Goal: Communication & Community: Ask a question

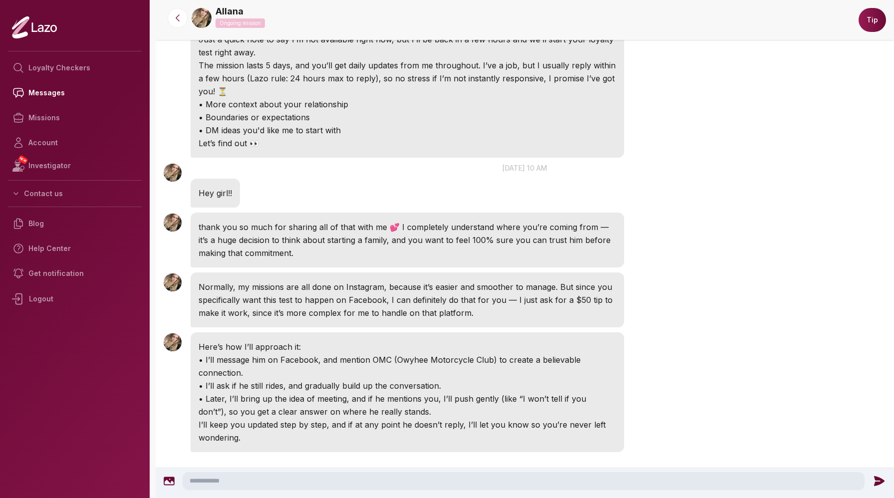
scroll to position [279, 0]
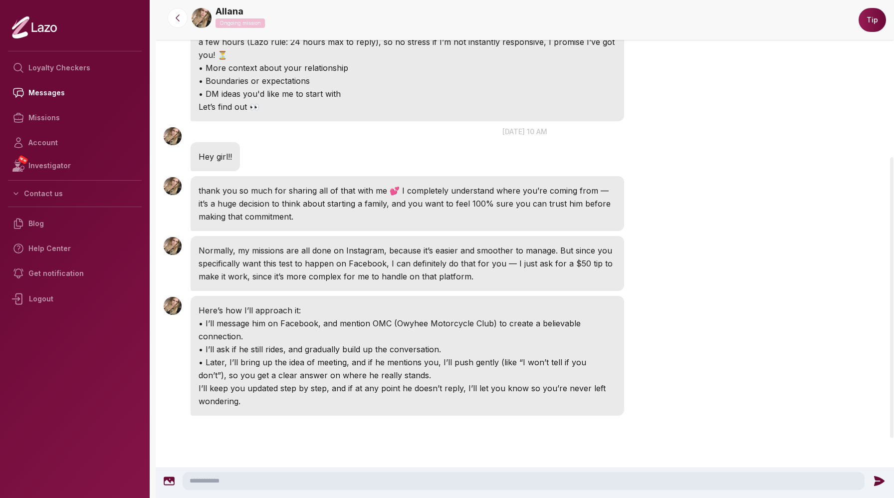
click at [285, 483] on textarea at bounding box center [524, 481] width 682 height 18
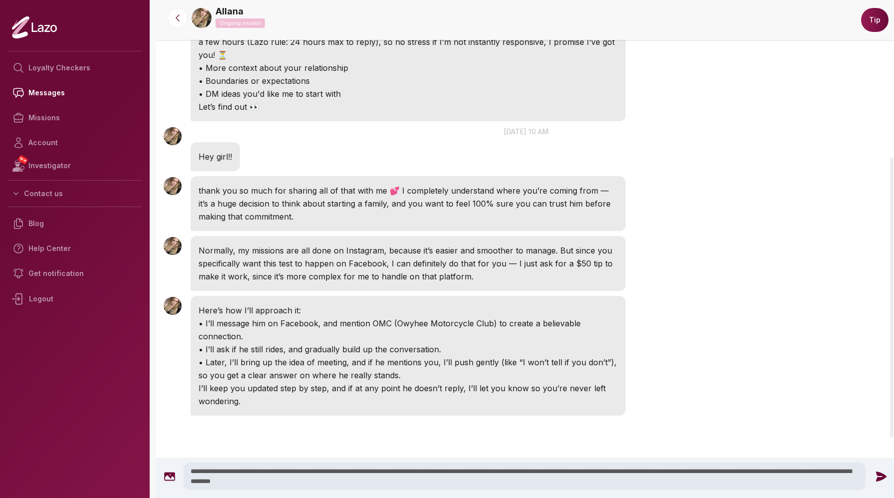
type textarea "**********"
click at [880, 477] on icon at bounding box center [881, 476] width 10 height 10
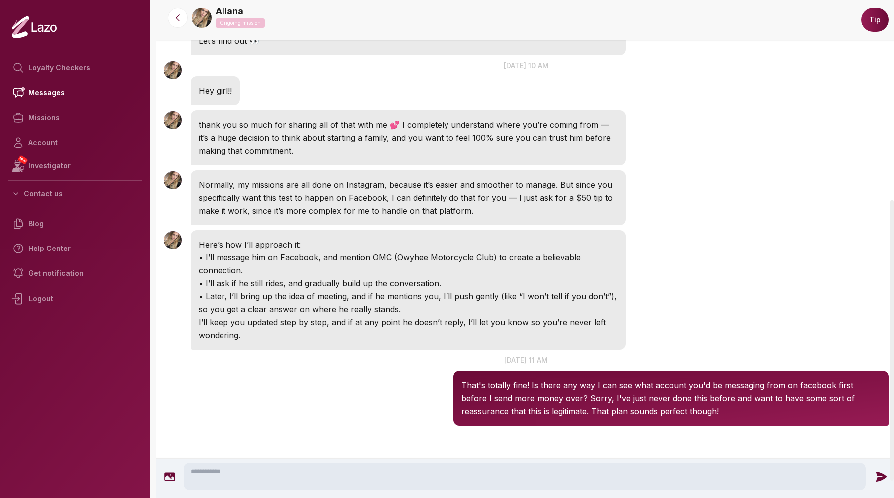
scroll to position [354, 0]
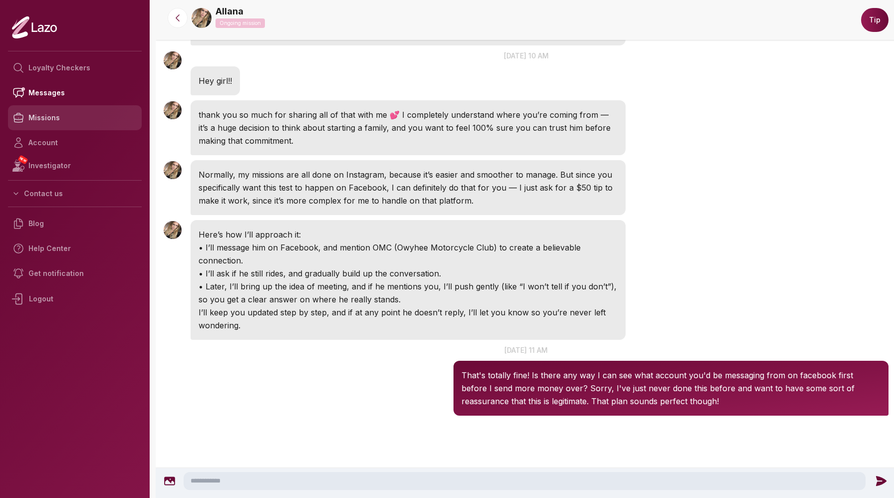
click at [48, 116] on link "Missions" at bounding box center [75, 117] width 134 height 25
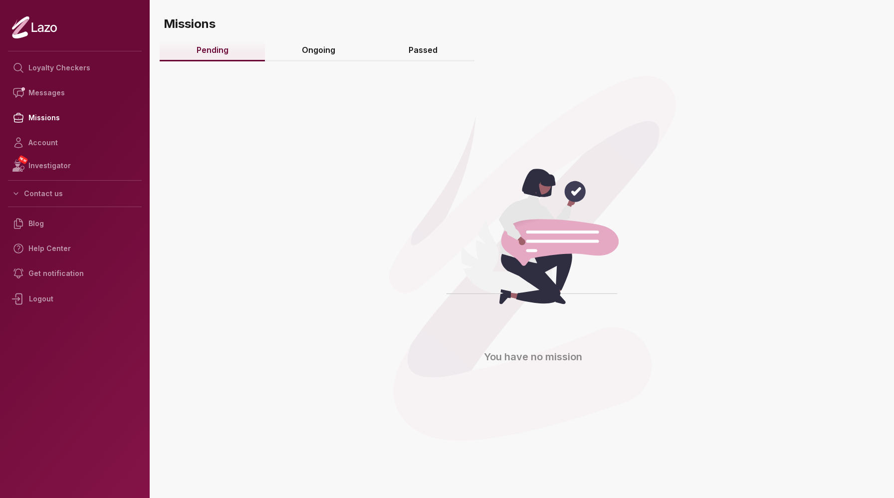
click at [311, 51] on link "Ongoing" at bounding box center [318, 50] width 107 height 21
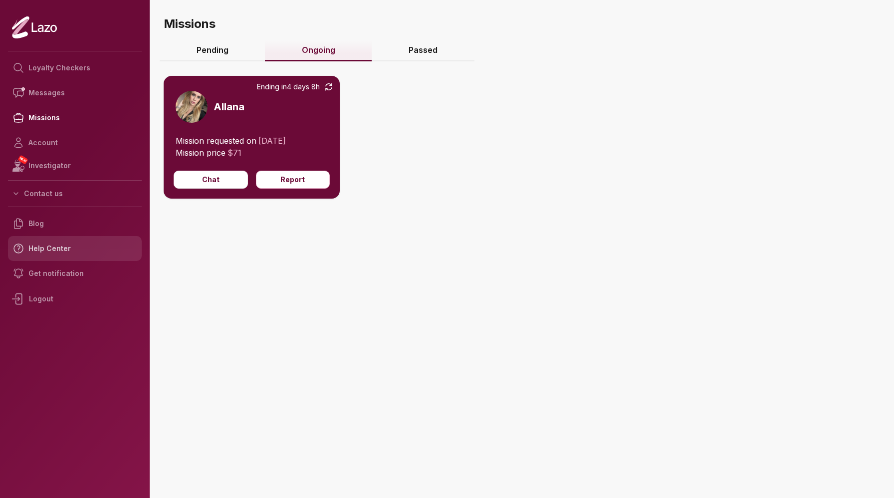
click at [56, 243] on link "Help Center" at bounding box center [75, 248] width 134 height 25
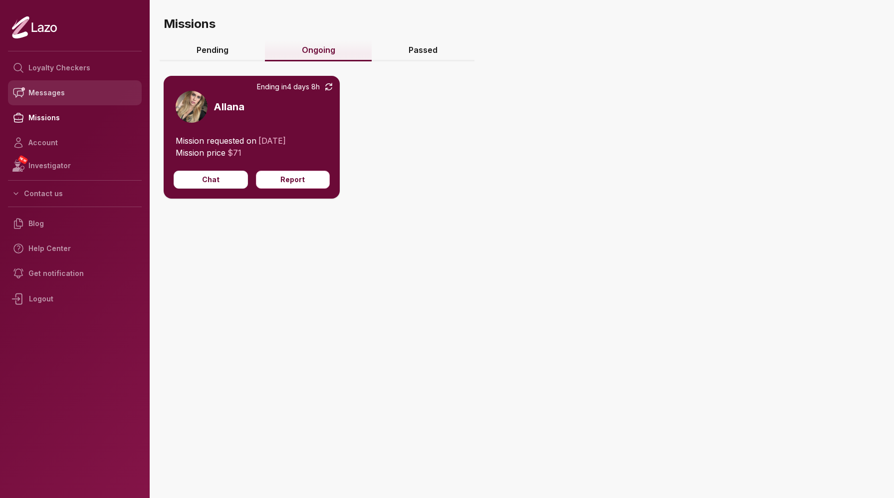
click at [43, 97] on link "Messages" at bounding box center [75, 92] width 134 height 25
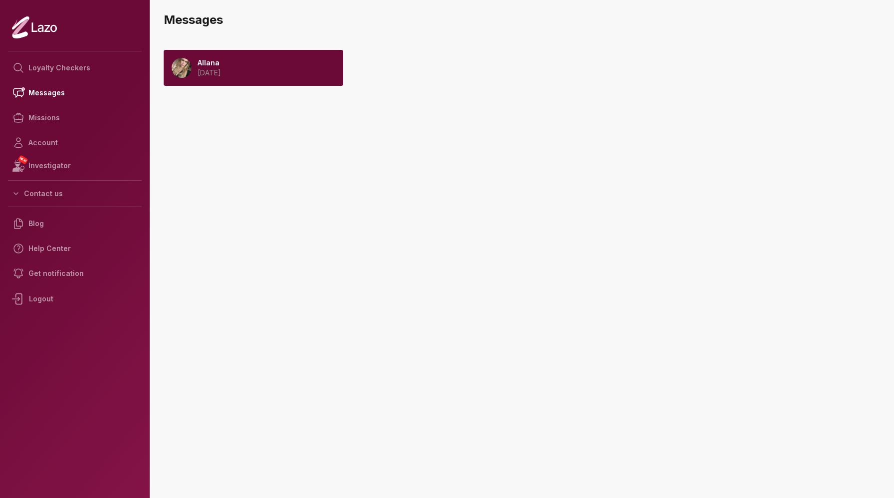
click at [221, 60] on p "Allana" at bounding box center [209, 63] width 23 height 10
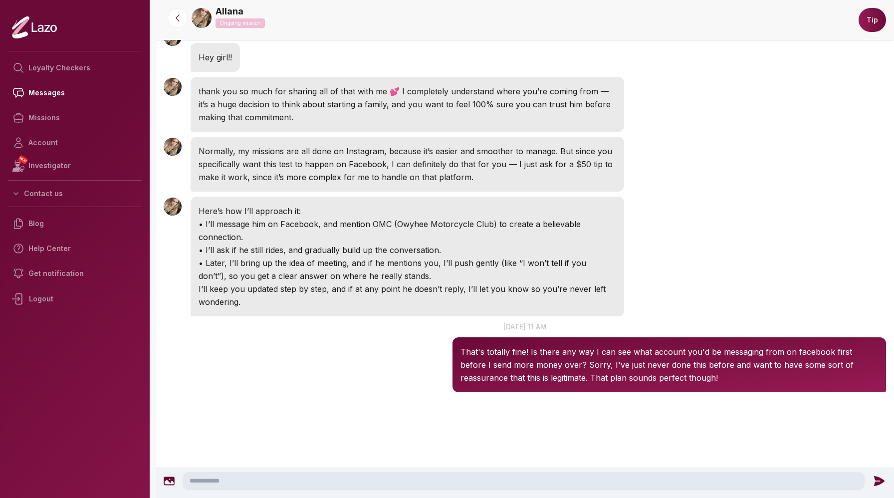
scroll to position [370, 0]
